Goal: Task Accomplishment & Management: Use online tool/utility

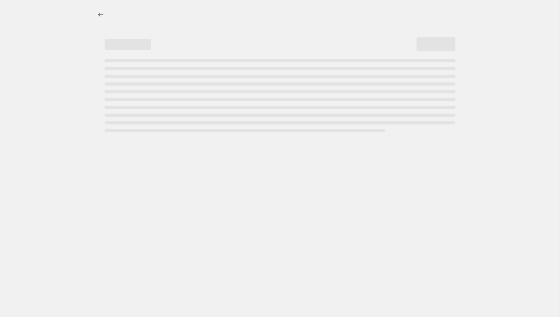
select select "percentage"
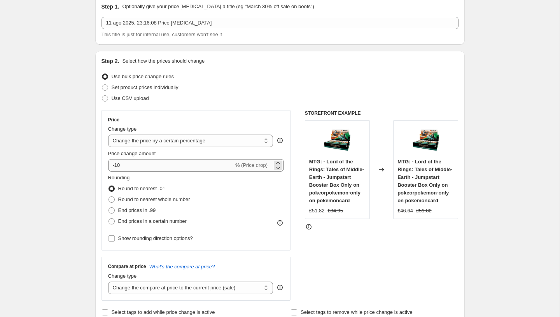
scroll to position [45, 0]
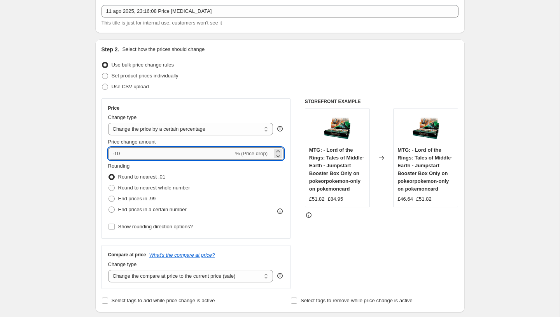
click at [169, 156] on input "-10" at bounding box center [171, 153] width 126 height 12
type input "-1"
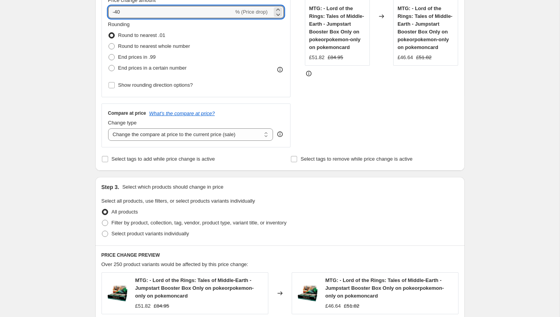
scroll to position [186, 0]
type input "-40"
click at [168, 226] on span "Filter by product, collection, tag, vendor, product type, variant title, or inv…" at bounding box center [199, 224] width 175 height 8
click at [102, 221] on input "Filter by product, collection, tag, vendor, product type, variant title, or inv…" at bounding box center [102, 221] width 0 height 0
radio input "true"
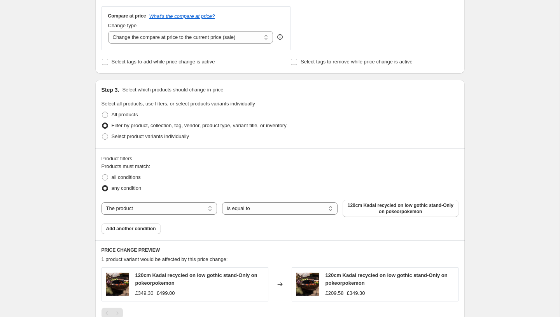
scroll to position [287, 0]
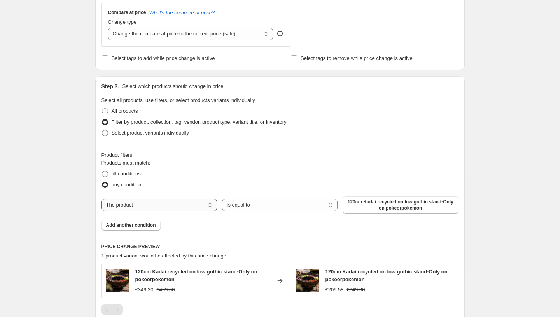
click at [198, 207] on select "The product The product's collection The product's tag The product's vendor The…" at bounding box center [160, 205] width 116 height 12
select select "product_status"
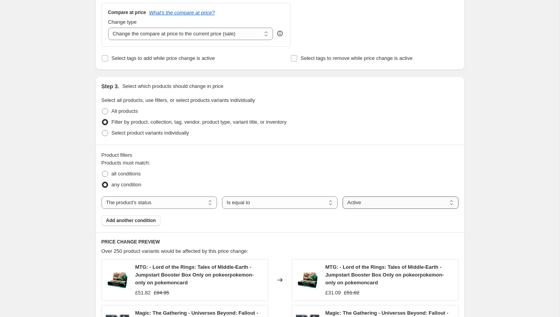
click at [373, 204] on select "Active Draft Archived" at bounding box center [401, 202] width 116 height 12
select select "draft"
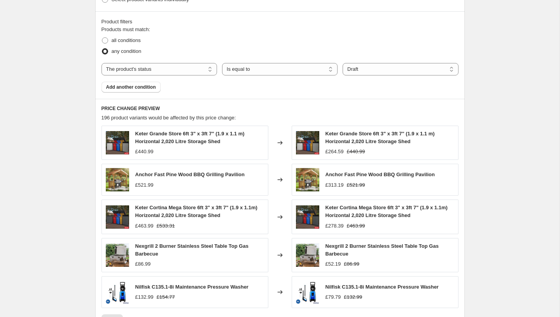
scroll to position [556, 0]
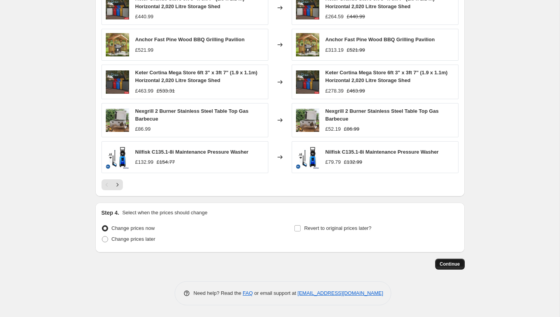
click at [450, 263] on span "Continue" at bounding box center [450, 264] width 20 height 6
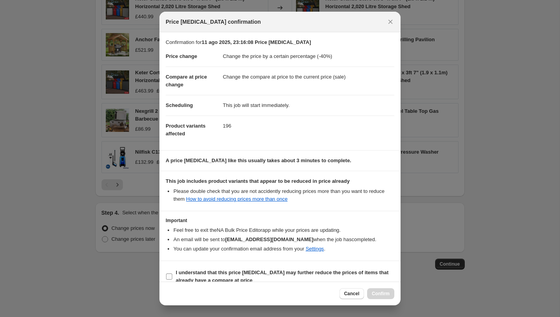
click at [206, 275] on b "I understand that this price [MEDICAL_DATA] may further reduce the prices of it…" at bounding box center [282, 277] width 213 height 14
click at [172, 275] on input "I understand that this price [MEDICAL_DATA] may further reduce the prices of it…" at bounding box center [169, 277] width 6 height 6
checkbox input "true"
click at [371, 291] on button "Confirm" at bounding box center [380, 293] width 27 height 11
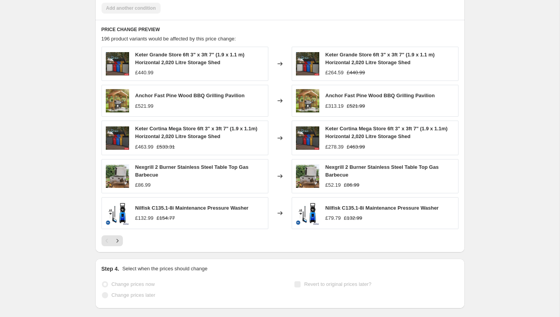
scroll to position [576, 0]
